Goal: Task Accomplishment & Management: Manage account settings

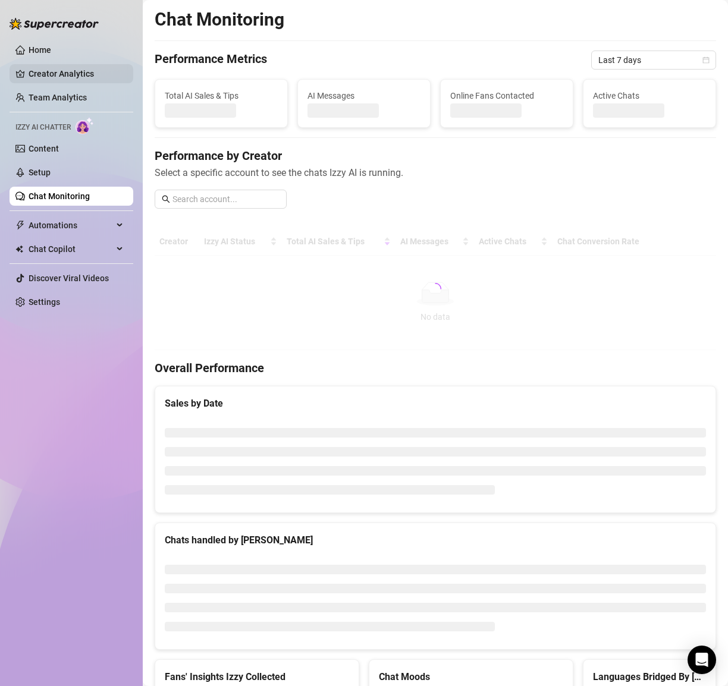
click at [54, 78] on link "Creator Analytics" at bounding box center [76, 73] width 95 height 19
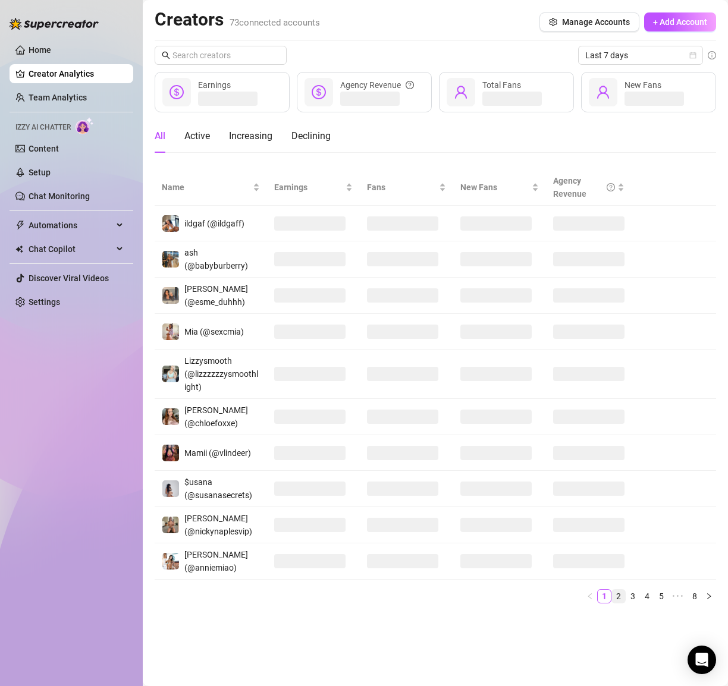
click at [620, 593] on link "2" at bounding box center [618, 596] width 13 height 13
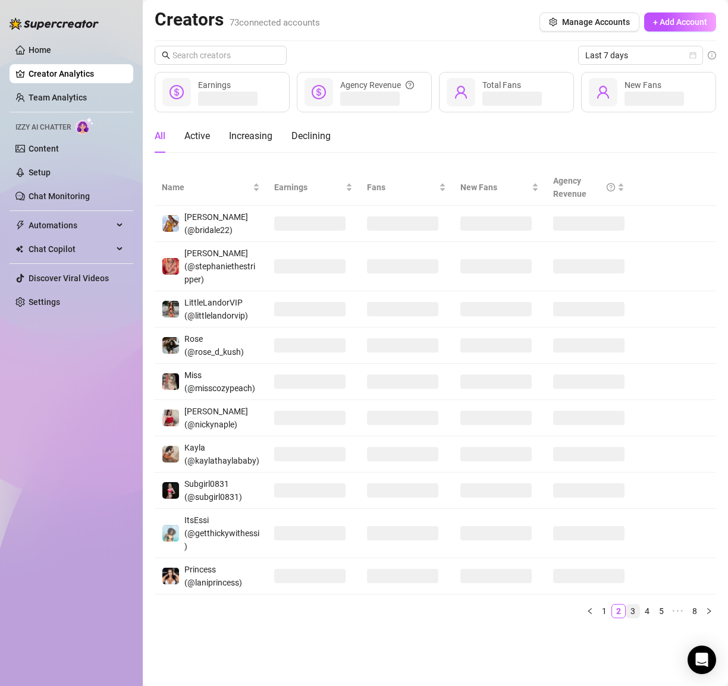
click at [635, 608] on link "3" at bounding box center [632, 611] width 13 height 13
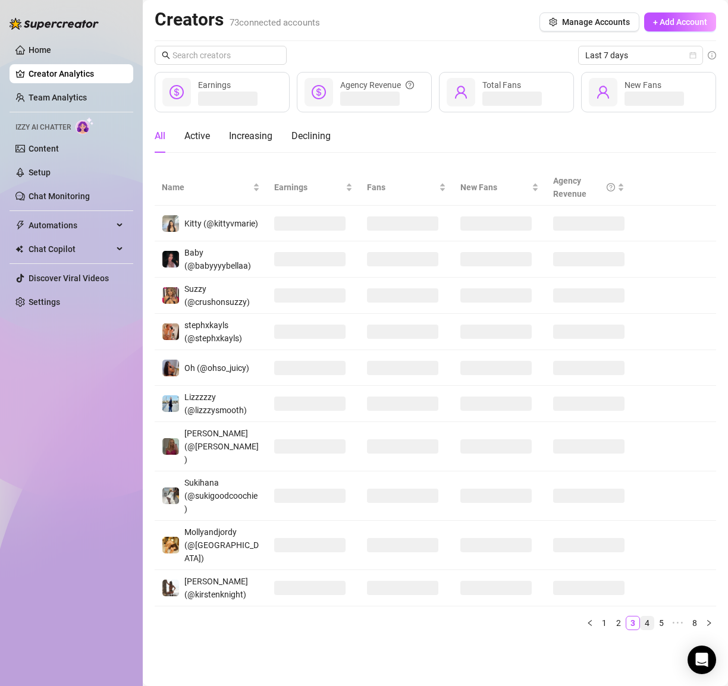
click at [647, 616] on link "4" at bounding box center [646, 622] width 13 height 13
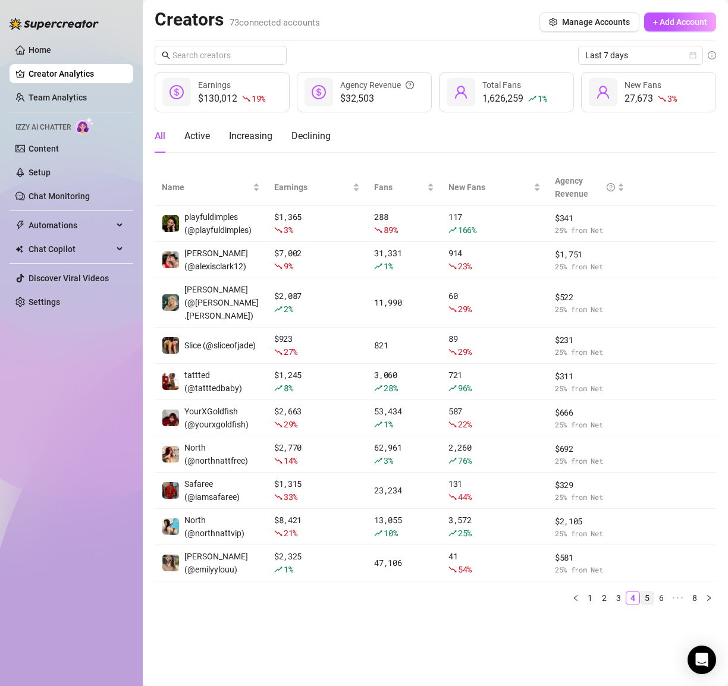
click at [647, 592] on link "5" at bounding box center [646, 598] width 13 height 13
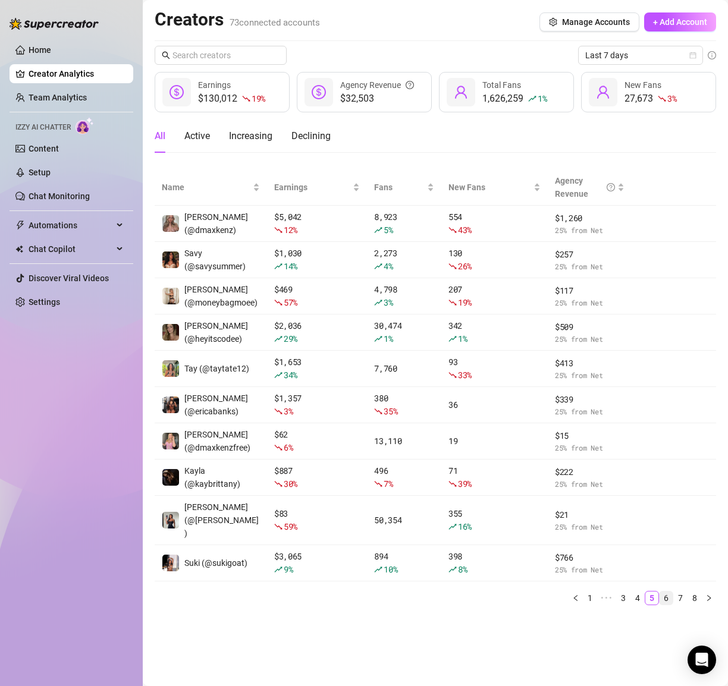
click at [661, 592] on link "6" at bounding box center [665, 598] width 13 height 13
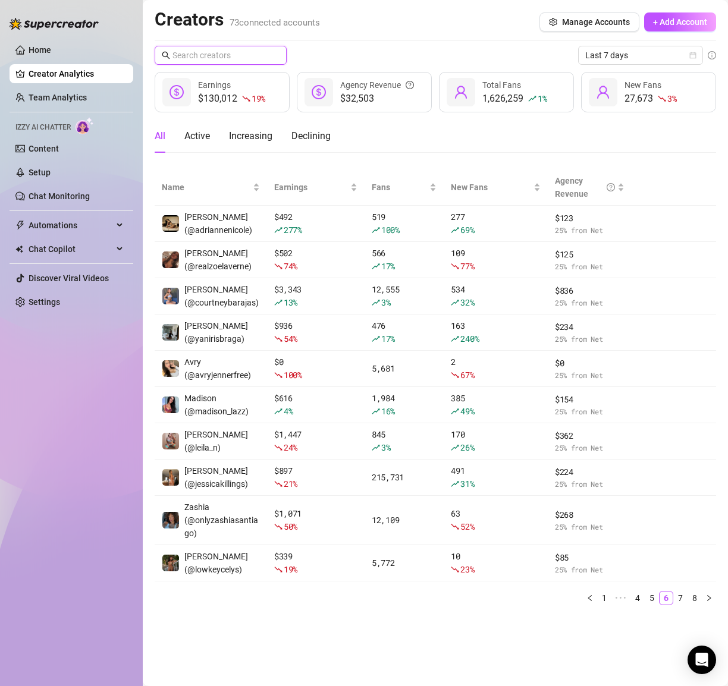
click at [224, 54] on input "text" at bounding box center [220, 55] width 97 height 13
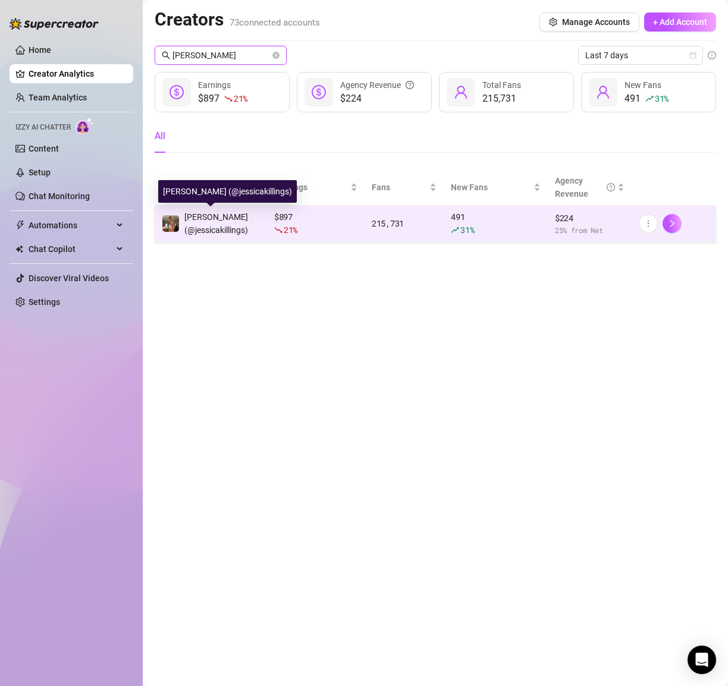
type input "[PERSON_NAME]"
click at [193, 221] on div "[PERSON_NAME] (@jessicakillings)" at bounding box center [222, 223] width 76 height 26
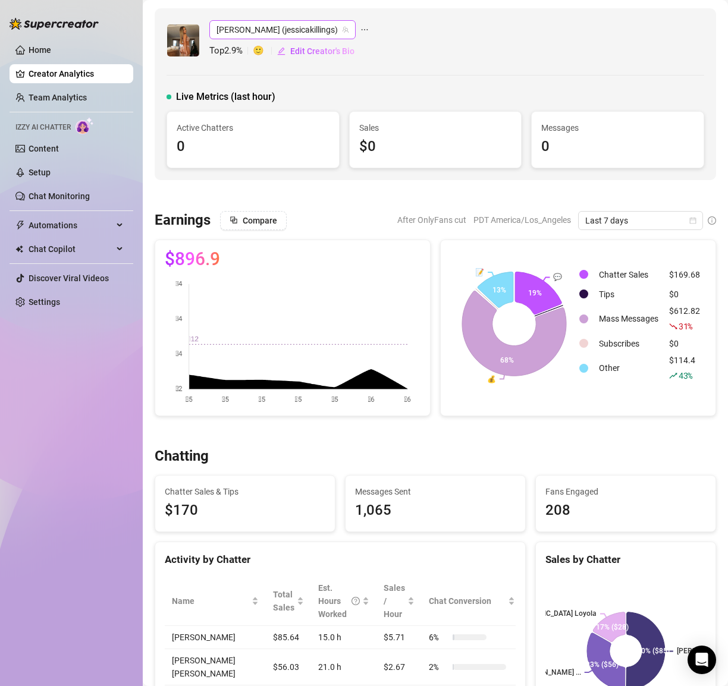
click at [234, 27] on span "[PERSON_NAME] (jessicakillings)" at bounding box center [282, 30] width 132 height 18
click at [238, 29] on span "[PERSON_NAME] (jessicakillings)" at bounding box center [282, 30] width 132 height 18
click at [46, 77] on link "Creator Analytics" at bounding box center [76, 73] width 95 height 19
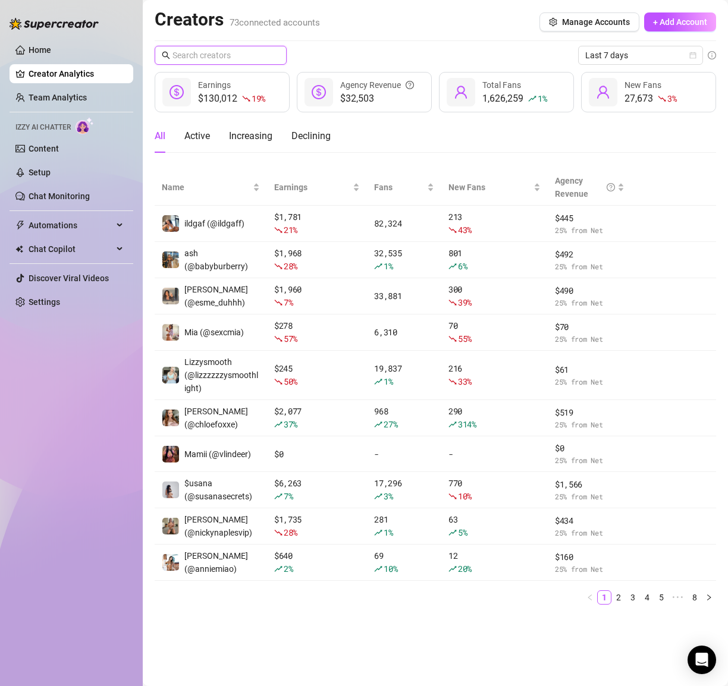
click at [229, 50] on input "text" at bounding box center [220, 55] width 97 height 13
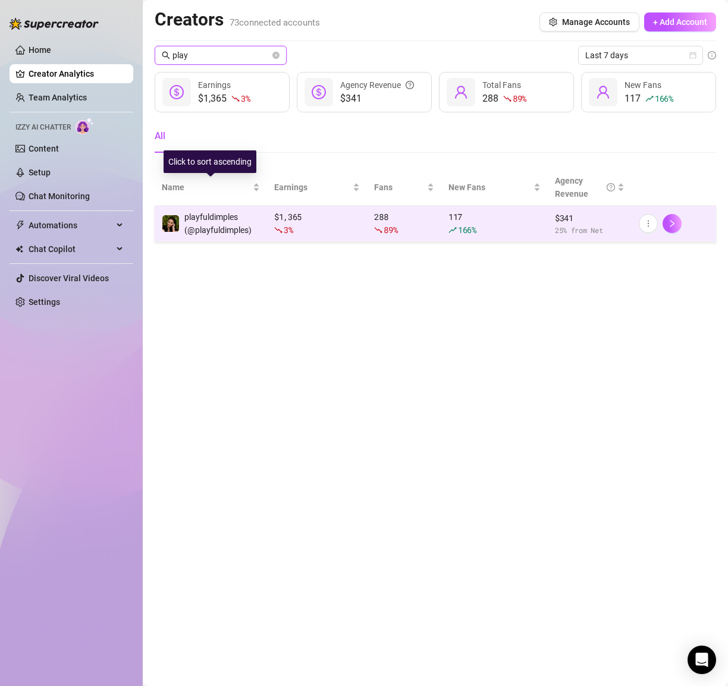
type input "play"
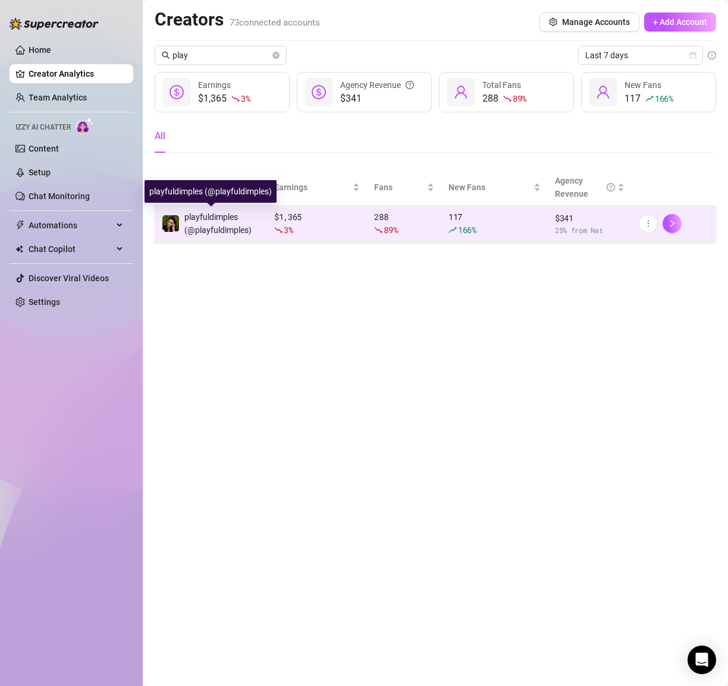
click at [215, 222] on div "playfuldimples (@playfuldimples)" at bounding box center [222, 223] width 76 height 26
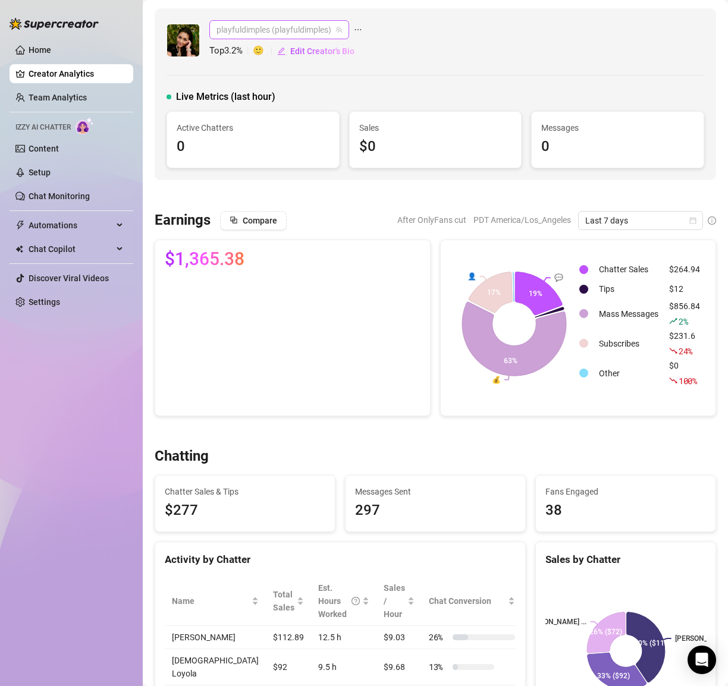
click at [244, 30] on span "playfuldimples (playfuldimples)" at bounding box center [278, 30] width 125 height 18
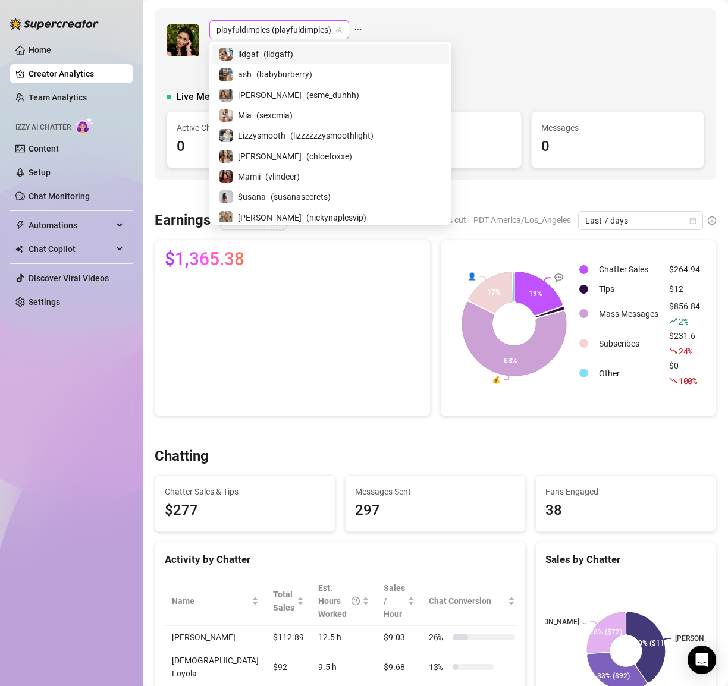
click at [266, 29] on span "playfuldimples (playfuldimples)" at bounding box center [278, 30] width 125 height 18
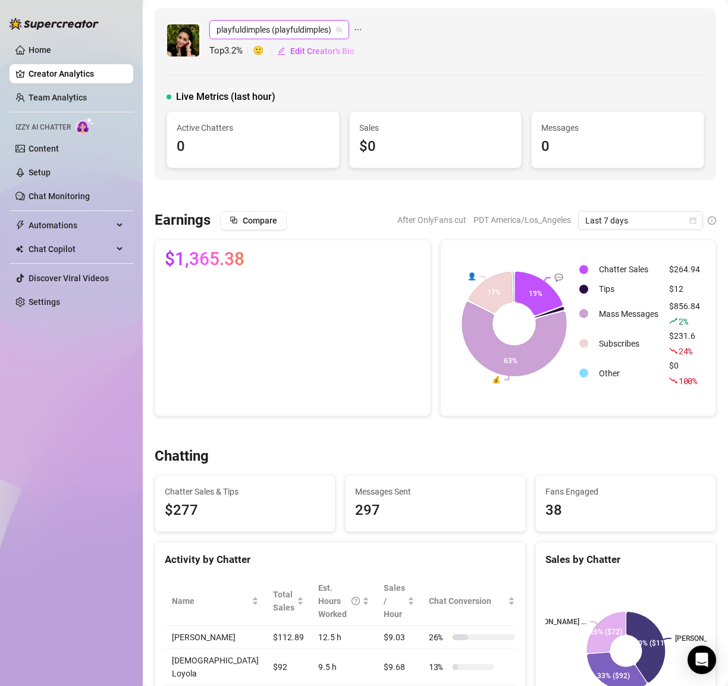
click at [449, 70] on div "playfuldimples (playfuldimples) playfuldimples (playfuldimples) Top 3.2 % 🙂 Edi…" at bounding box center [435, 94] width 561 height 172
click at [70, 67] on link "Creator Analytics" at bounding box center [76, 73] width 95 height 19
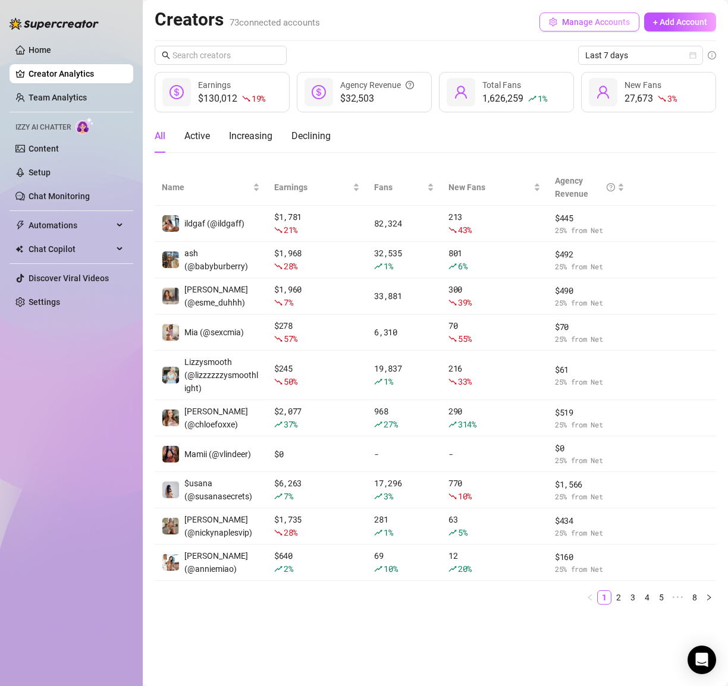
click at [568, 15] on button "Manage Accounts" at bounding box center [589, 21] width 100 height 19
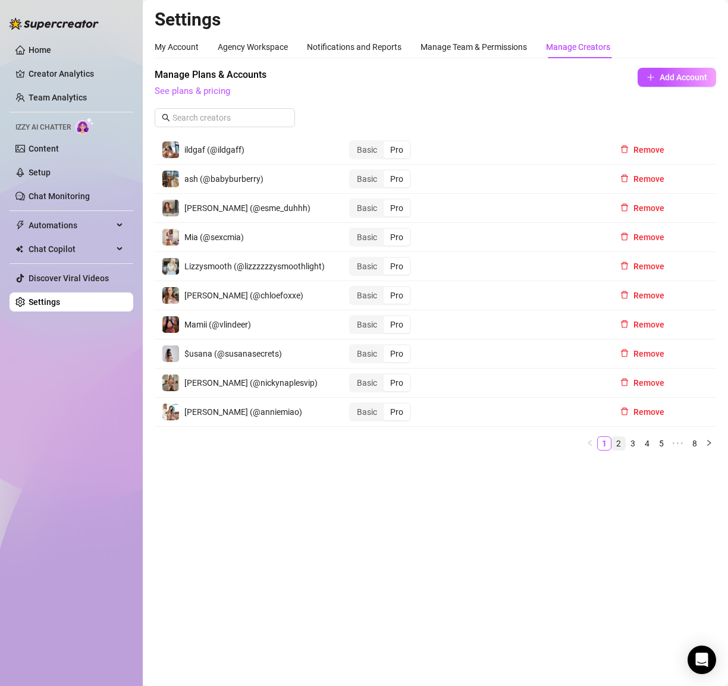
click at [619, 441] on link "2" at bounding box center [618, 443] width 13 height 13
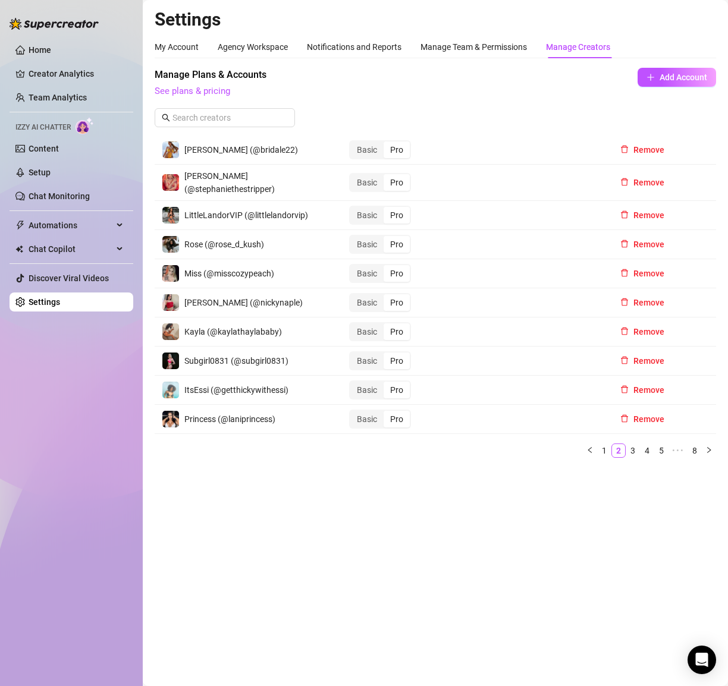
click at [239, 107] on div "Manage Plans & Accounts See plans & pricing Add Account" at bounding box center [435, 102] width 561 height 68
click at [239, 114] on input "text" at bounding box center [225, 117] width 106 height 13
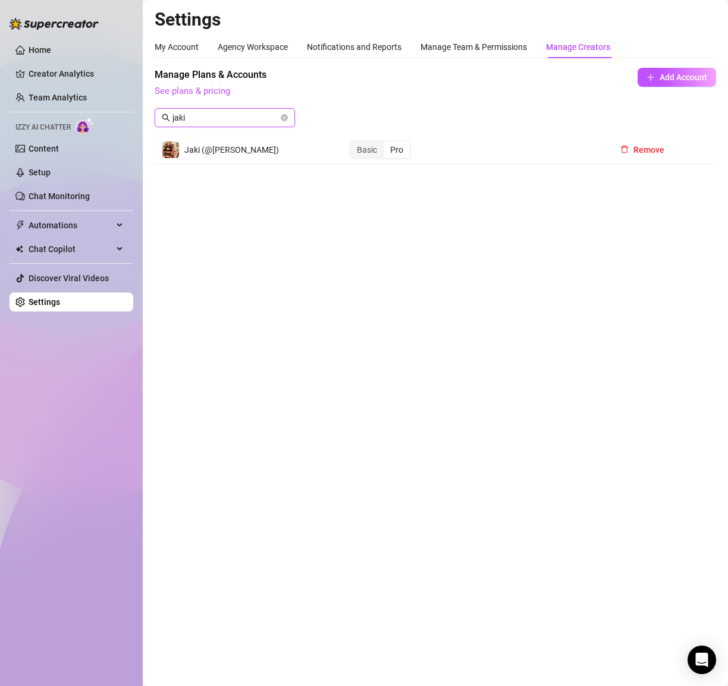
click at [238, 122] on input "jaki" at bounding box center [225, 117] width 106 height 13
type input "j"
type input "w"
type input "t"
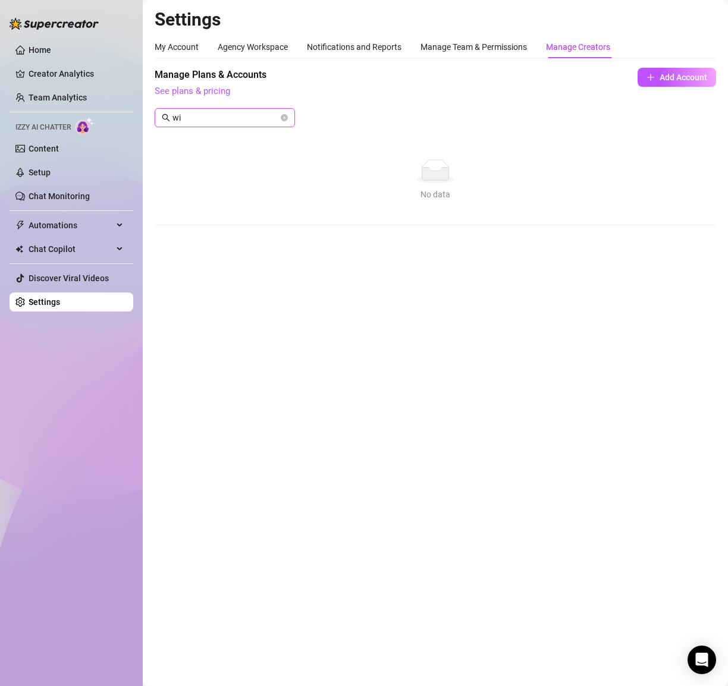
type input "w"
click at [212, 115] on input "tatt" at bounding box center [225, 117] width 106 height 13
click at [212, 114] on input "tatt" at bounding box center [225, 117] width 106 height 13
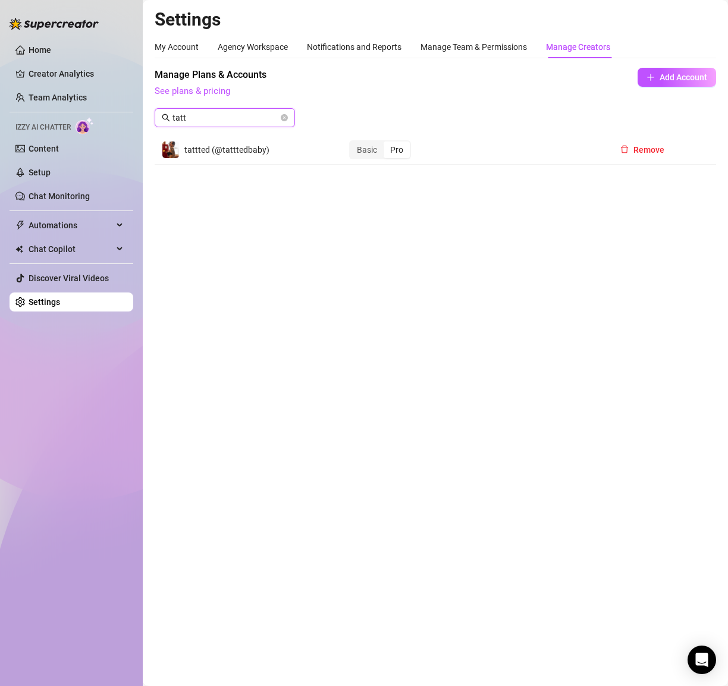
click at [187, 119] on input "tatt" at bounding box center [225, 117] width 106 height 13
type input "k"
type input "s"
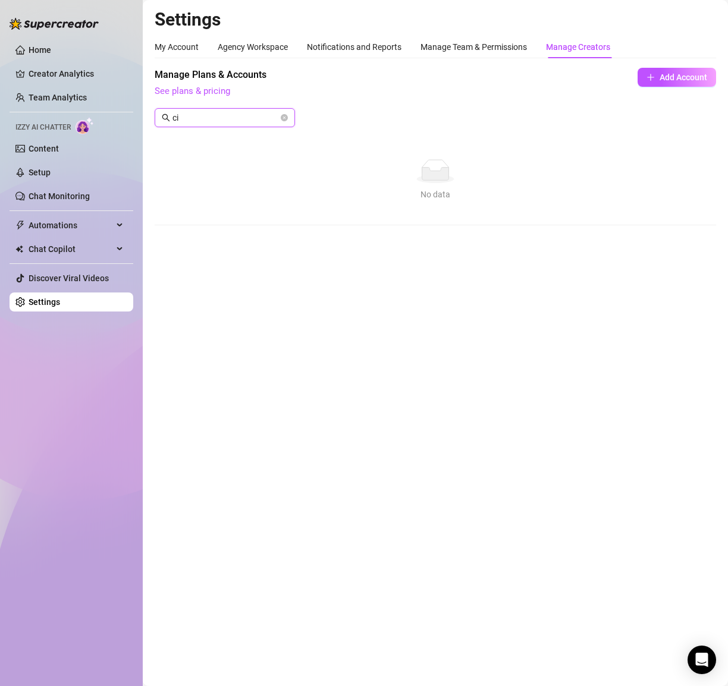
type input "c"
type input "5"
type input "f"
type input "g"
type input "j"
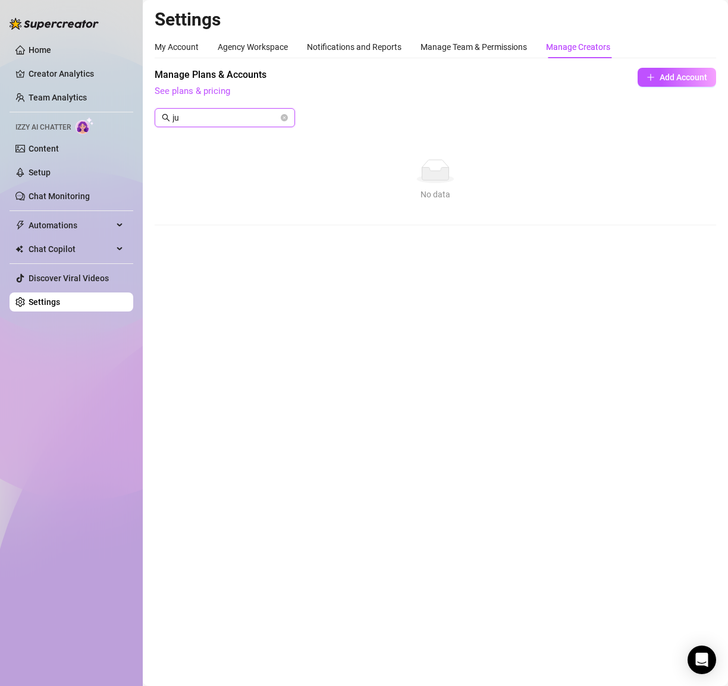
type input "j"
type input "c"
type input "e"
type input "a"
type input "c"
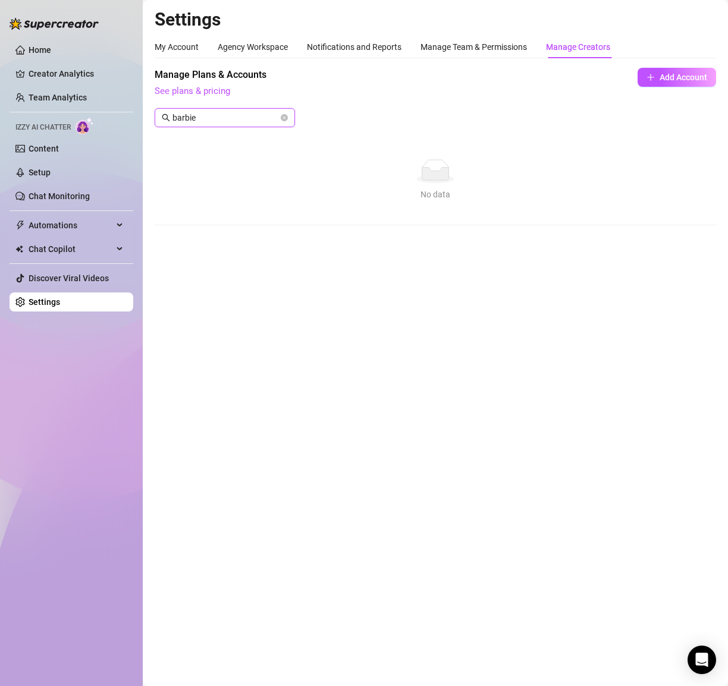
click at [219, 122] on input "barbie" at bounding box center [225, 117] width 106 height 13
type input "b"
type input "p"
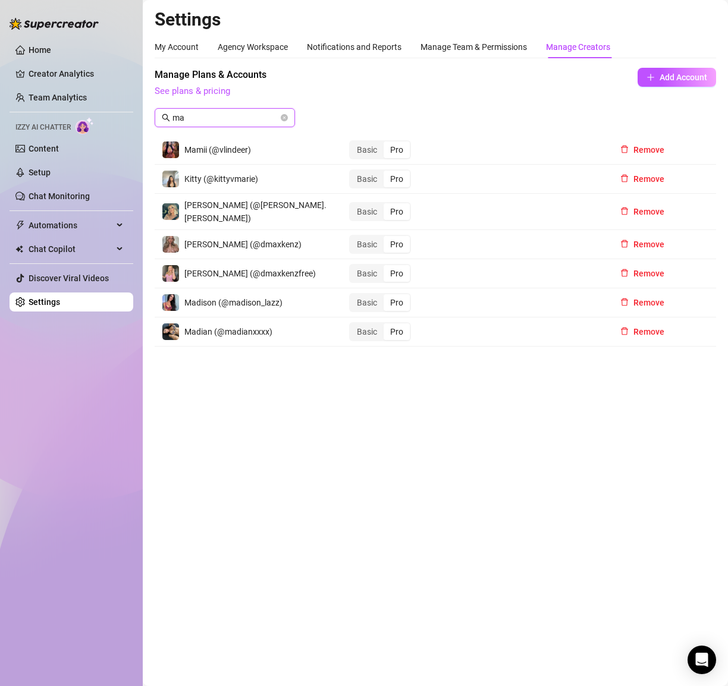
type input "m"
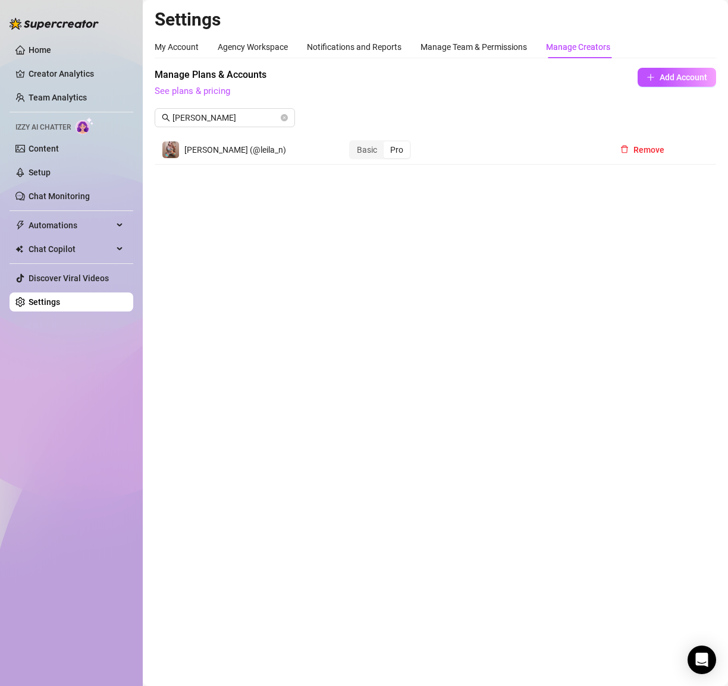
click at [205, 104] on div "Manage Plans & Accounts See plans & pricing Add Account [PERSON_NAME]" at bounding box center [435, 102] width 561 height 68
click at [206, 118] on input "[PERSON_NAME]" at bounding box center [225, 117] width 106 height 13
click at [265, 110] on span "[PERSON_NAME]" at bounding box center [225, 117] width 140 height 19
click at [247, 112] on input "[PERSON_NAME]" at bounding box center [225, 117] width 106 height 13
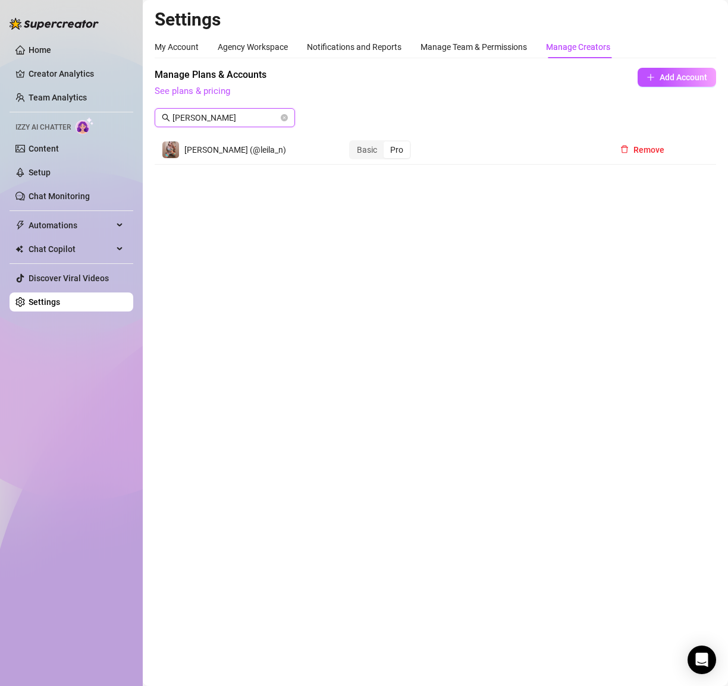
click at [247, 112] on input "[PERSON_NAME]" at bounding box center [225, 117] width 106 height 13
type input "i"
type input "s"
type input "g"
type input "t"
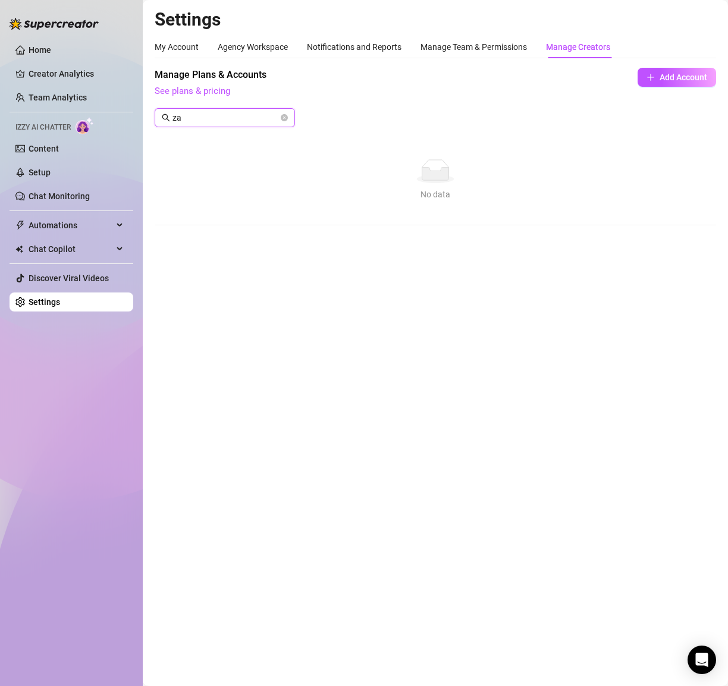
type input "z"
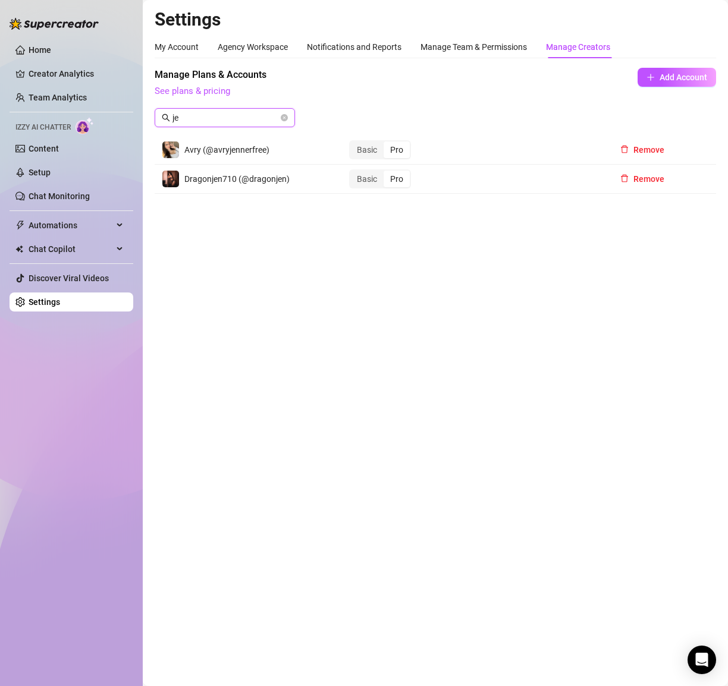
type input "j"
